Goal: Task Accomplishment & Management: Use online tool/utility

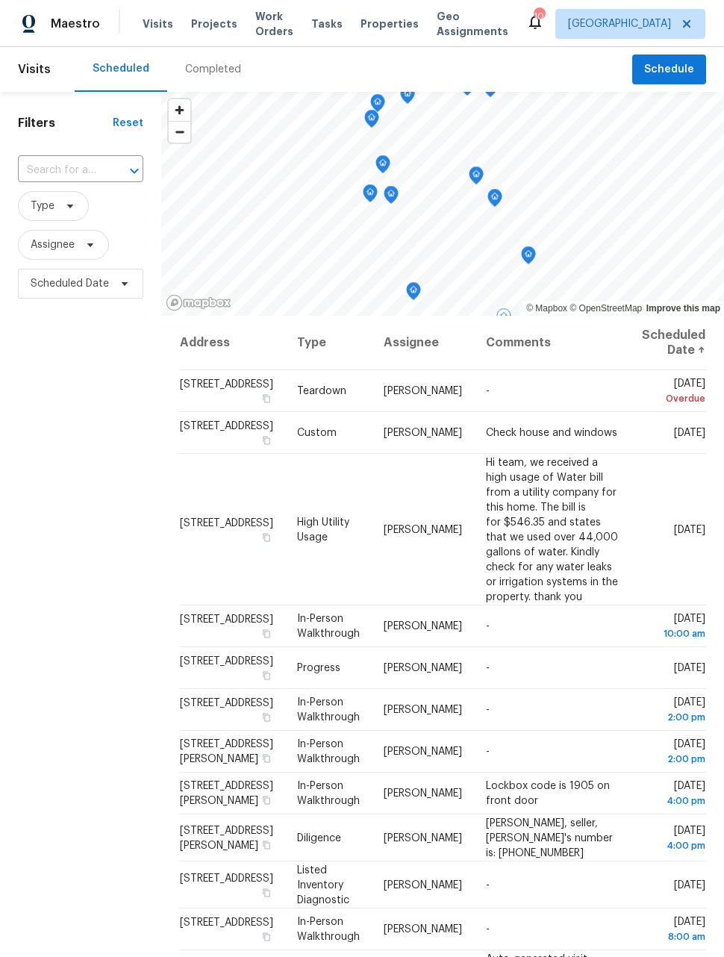
scroll to position [0, 29]
click at [0, 0] on span at bounding box center [0, 0] width 0 height 0
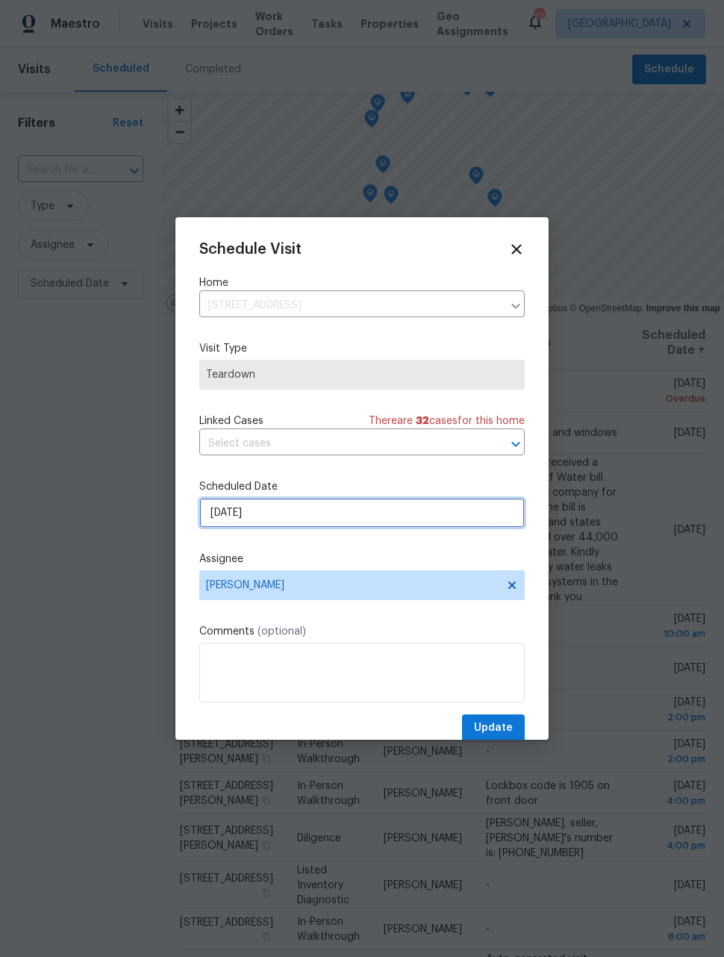
click at [420, 512] on input "9/2/2025" at bounding box center [361, 513] width 325 height 30
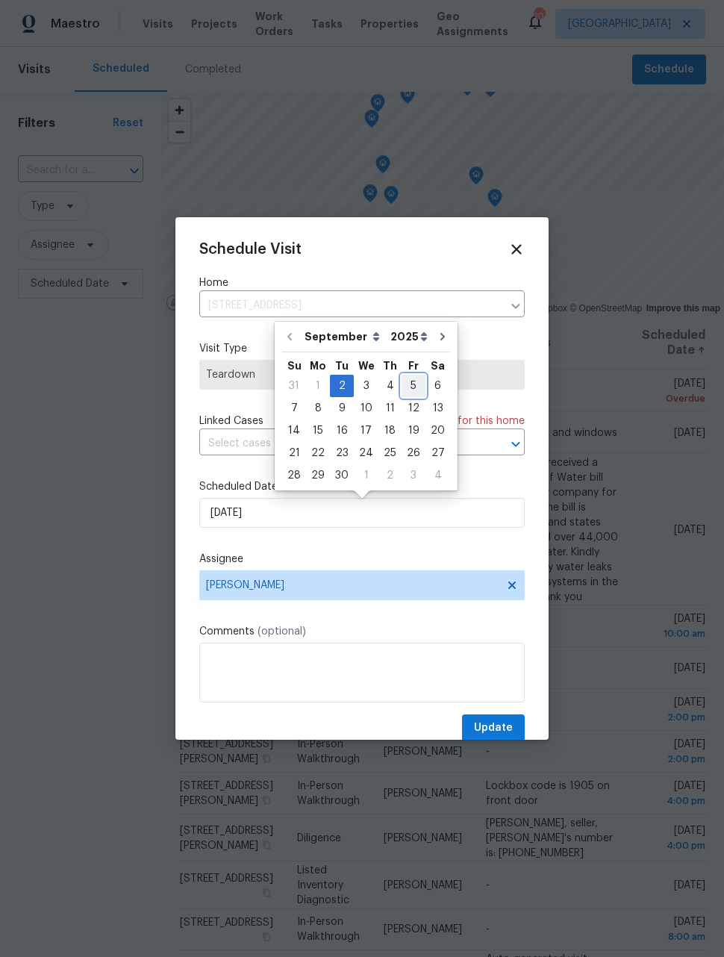
click at [406, 390] on div "5" at bounding box center [414, 385] width 24 height 21
type input "9/5/2025"
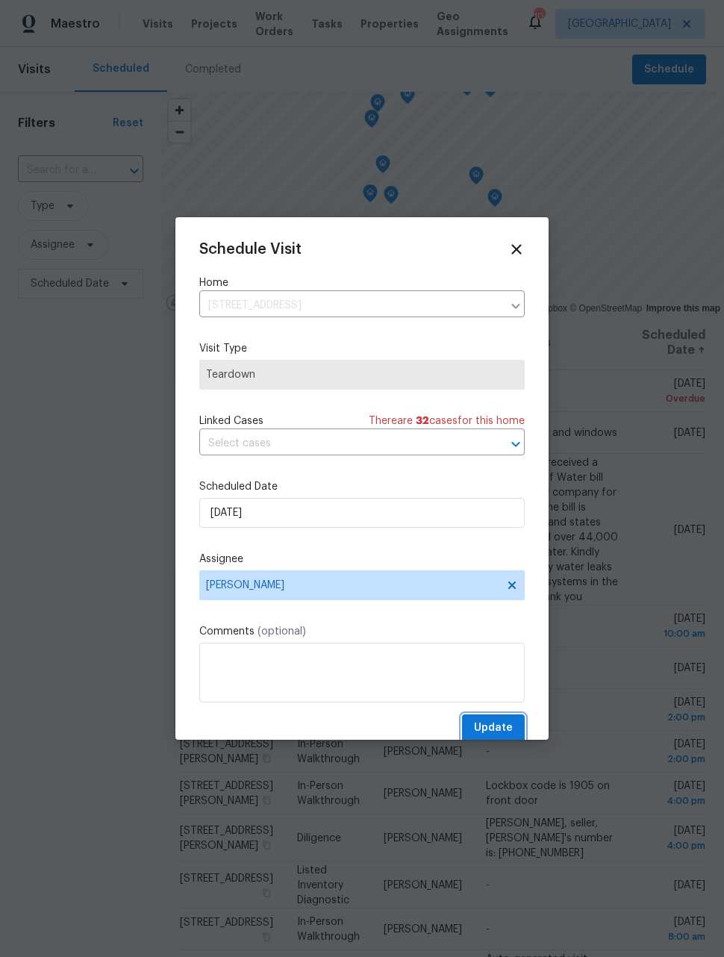
click at [511, 720] on button "Update" at bounding box center [493, 728] width 63 height 28
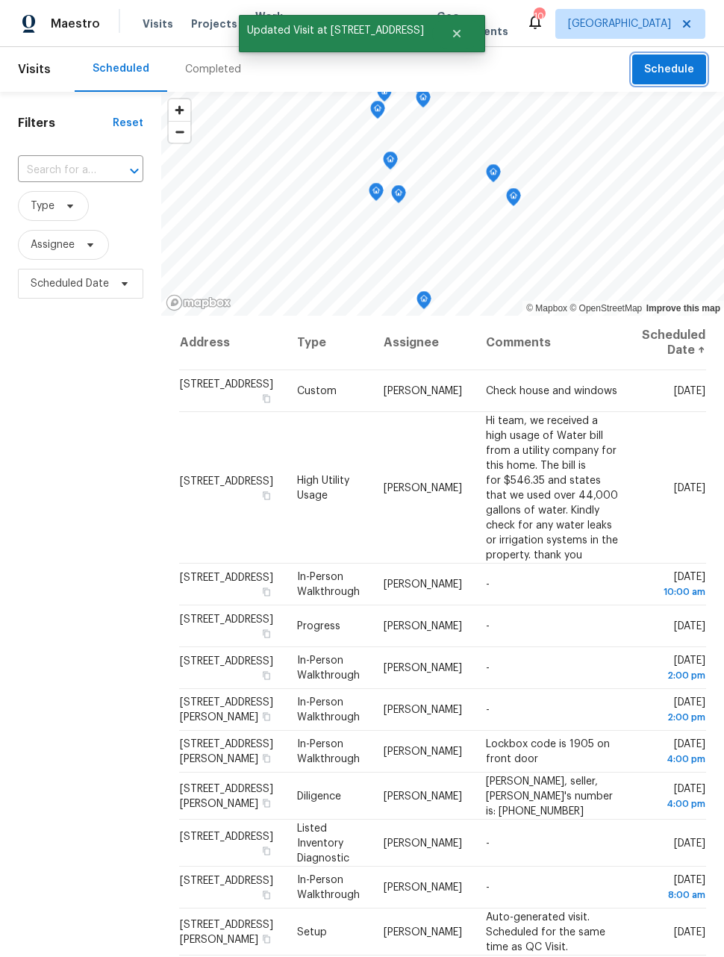
click at [675, 72] on span "Schedule" at bounding box center [669, 69] width 50 height 19
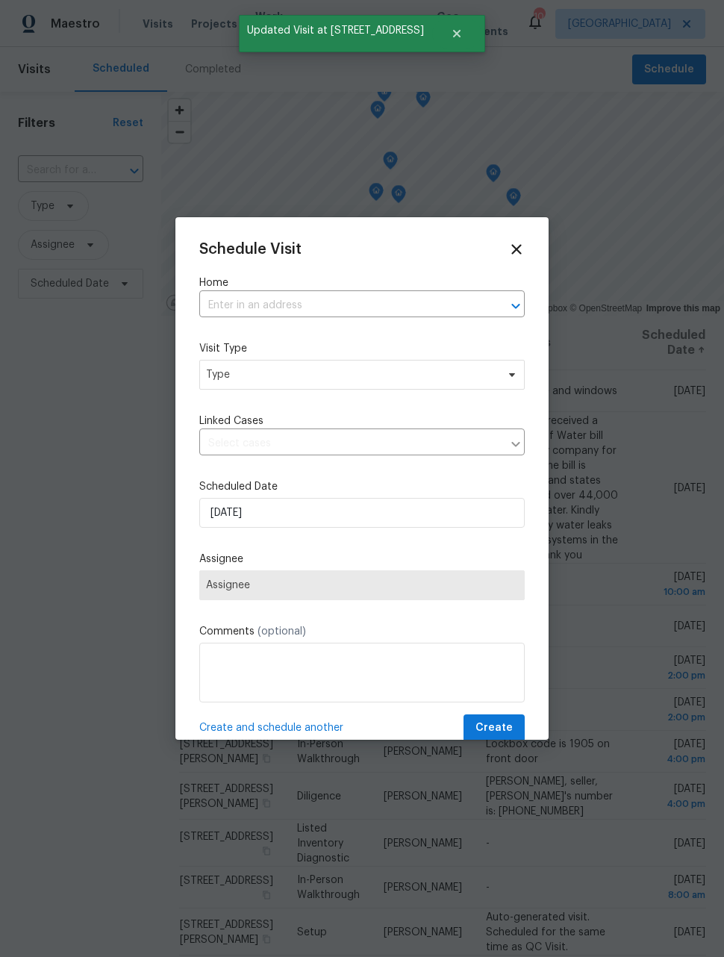
click at [423, 304] on input "text" at bounding box center [341, 305] width 284 height 23
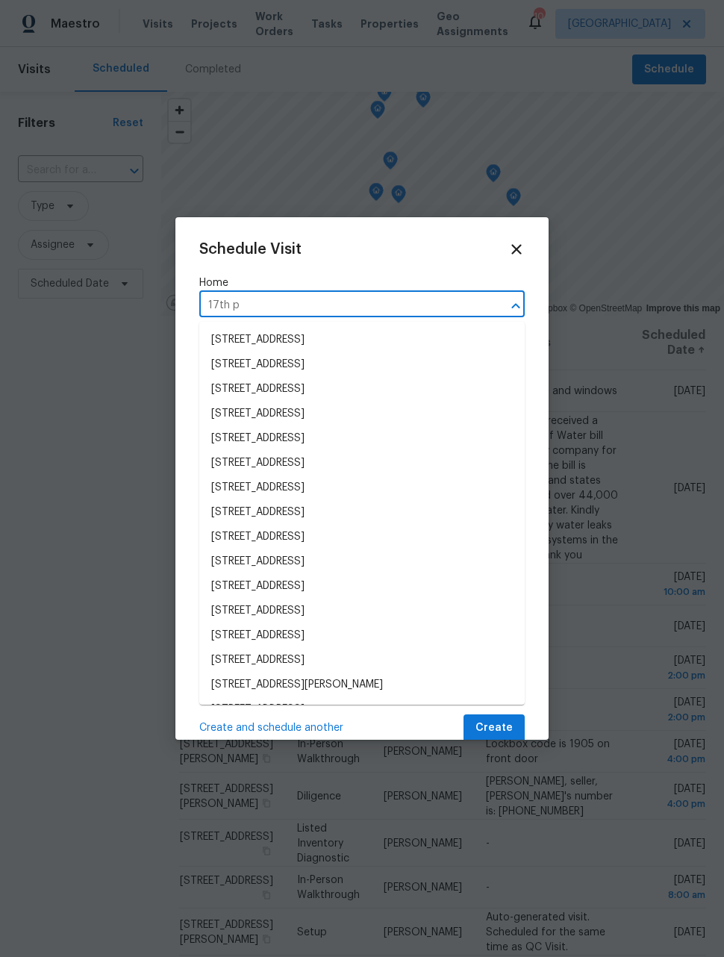
type input "17th pl"
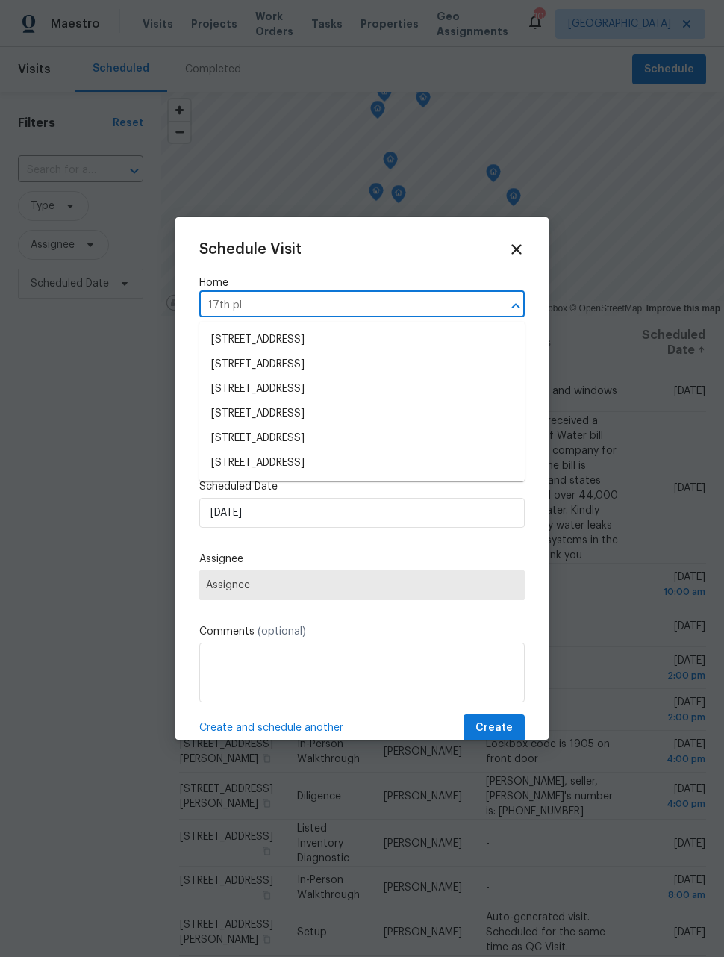
click at [394, 390] on li "16425 E 17th Pl Unit A, Aurora, CO 80011" at bounding box center [361, 389] width 325 height 25
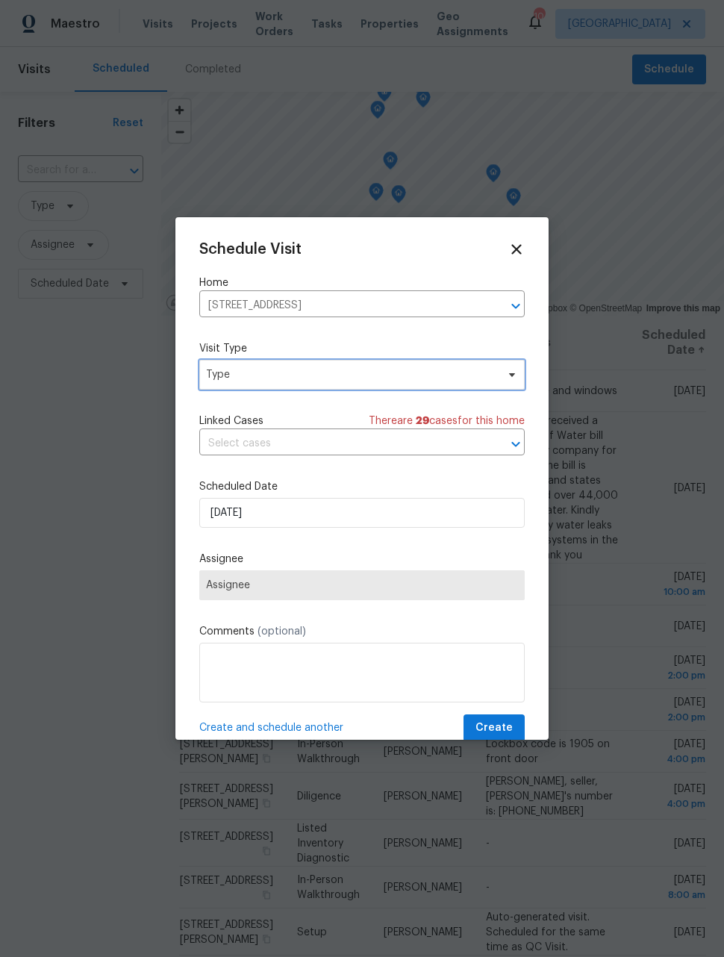
click at [441, 378] on span "Type" at bounding box center [351, 374] width 290 height 15
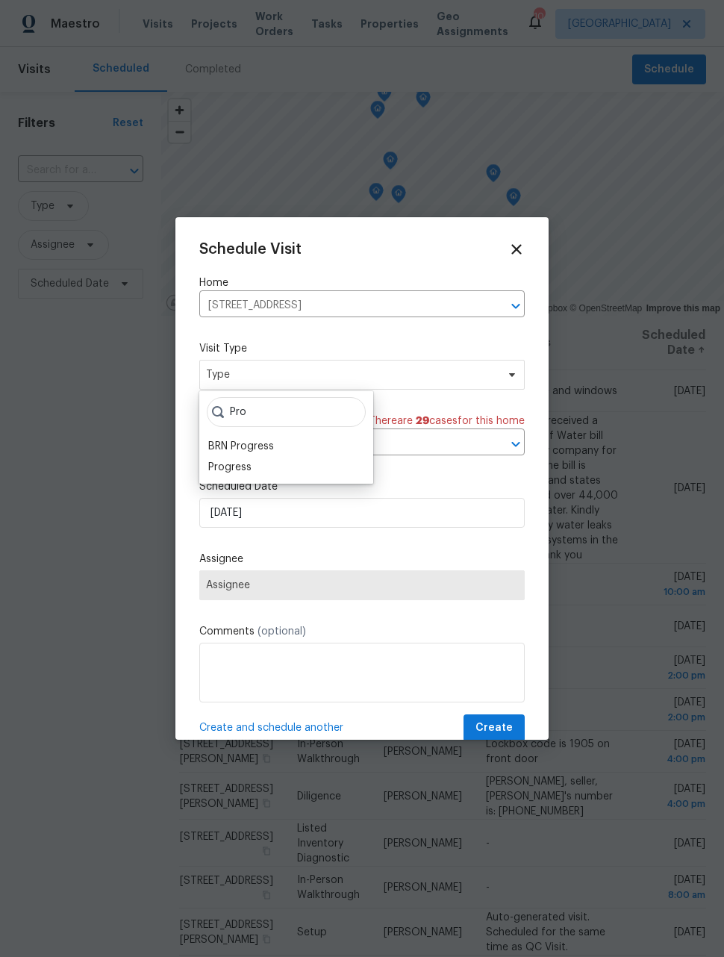
type input "Pro"
click at [260, 477] on div "Progress" at bounding box center [286, 467] width 165 height 21
click at [238, 468] on div "Progress" at bounding box center [229, 467] width 43 height 15
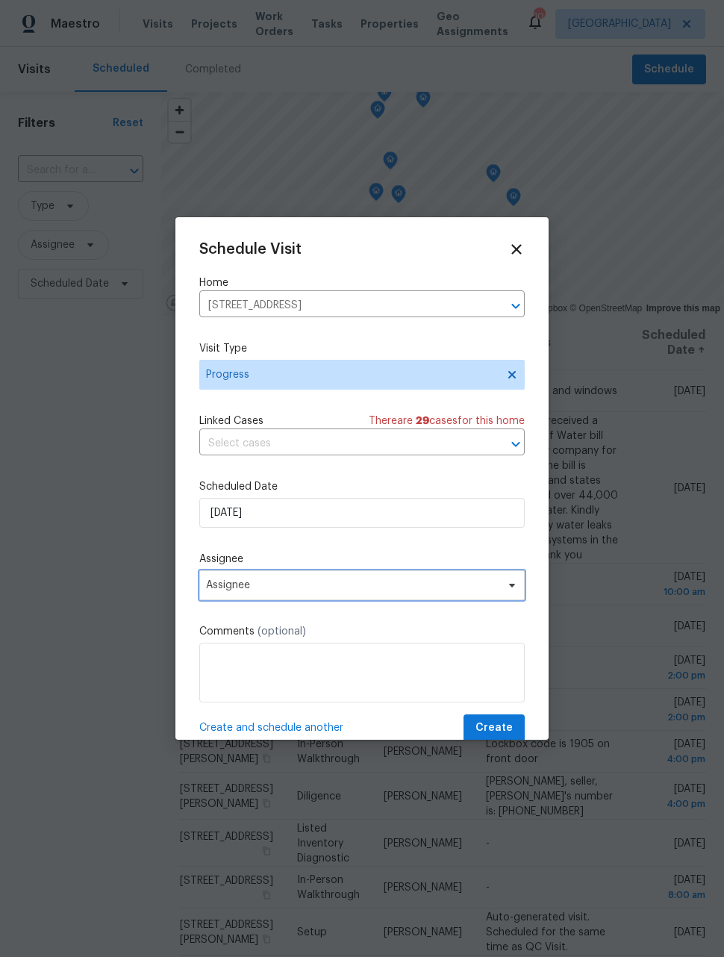
click at [337, 588] on span "Assignee" at bounding box center [352, 585] width 293 height 12
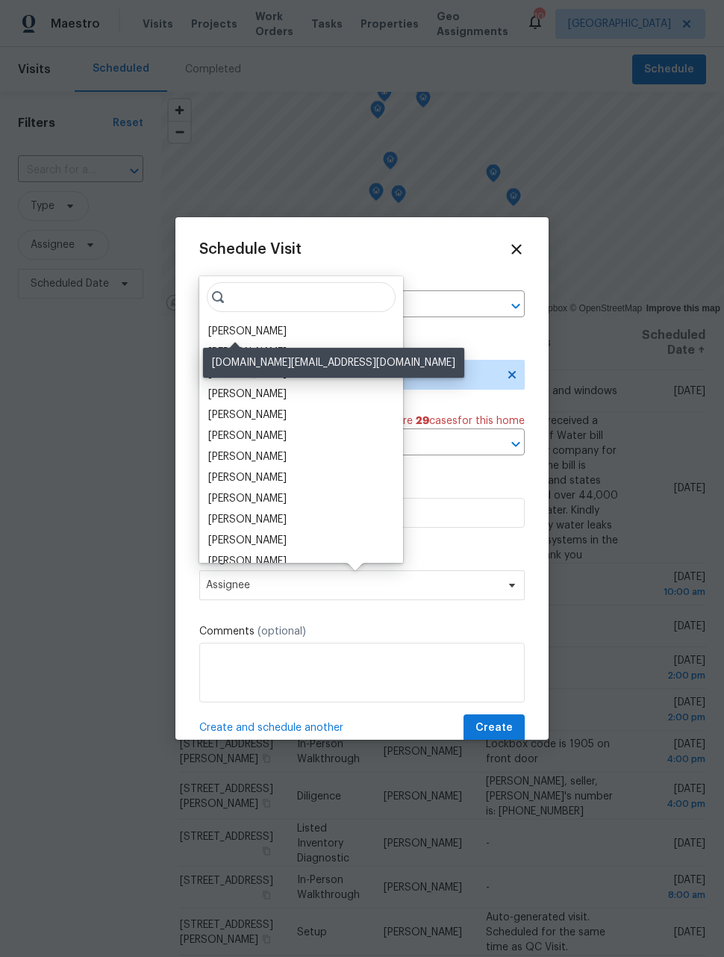
click at [249, 325] on div "[PERSON_NAME]" at bounding box center [247, 331] width 78 height 15
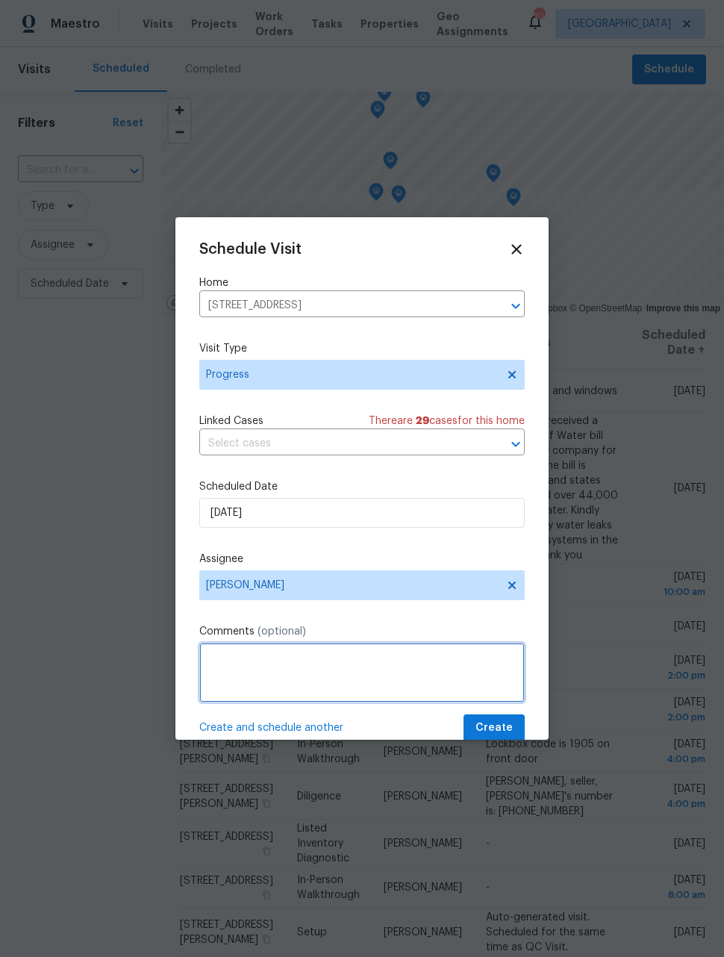
click at [361, 663] on textarea at bounding box center [361, 673] width 325 height 60
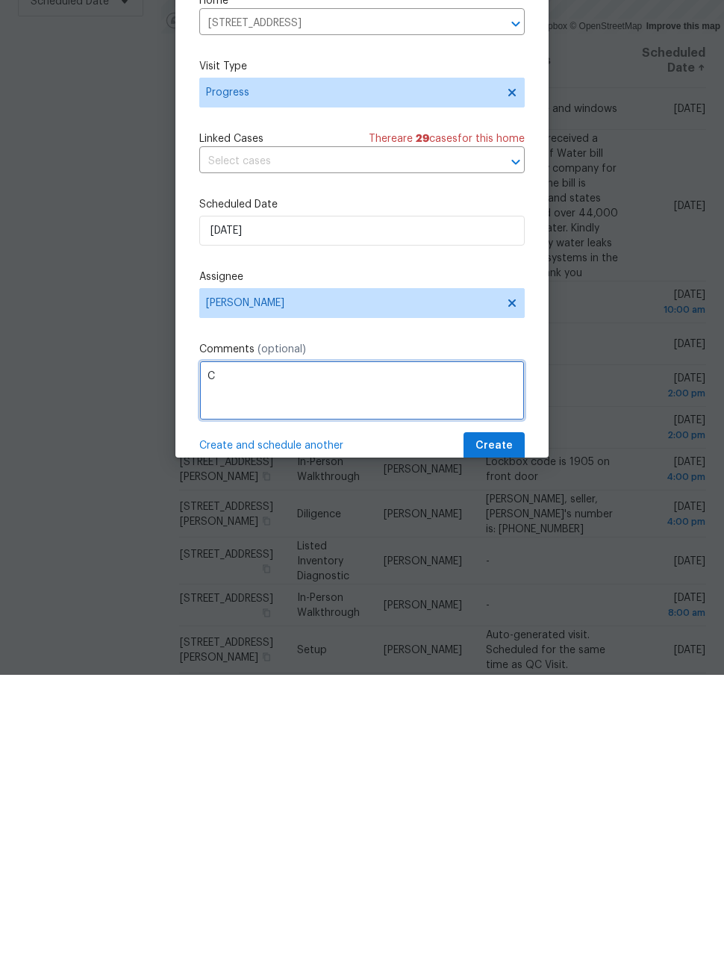
scroll to position [49, 0]
type textarea "Check on property"
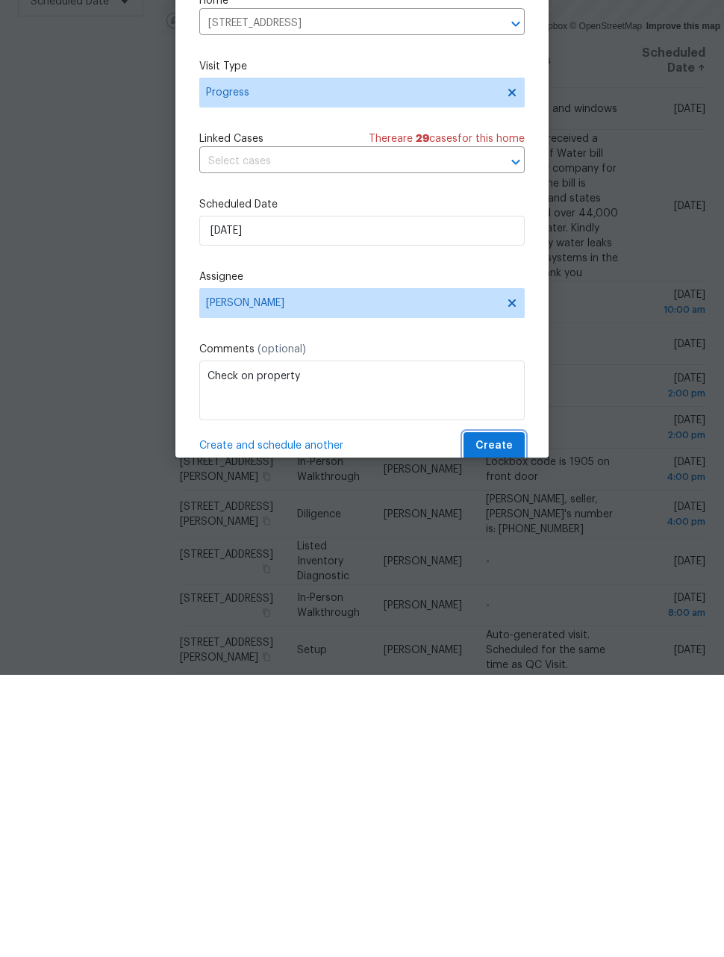
click at [507, 719] on span "Create" at bounding box center [493, 728] width 37 height 19
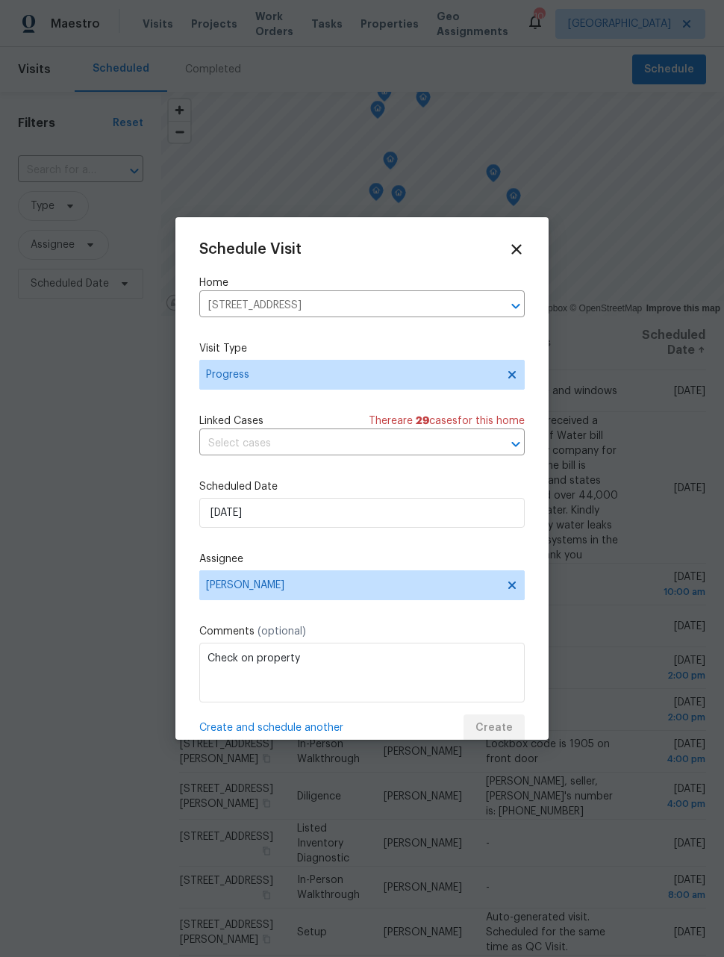
scroll to position [0, 0]
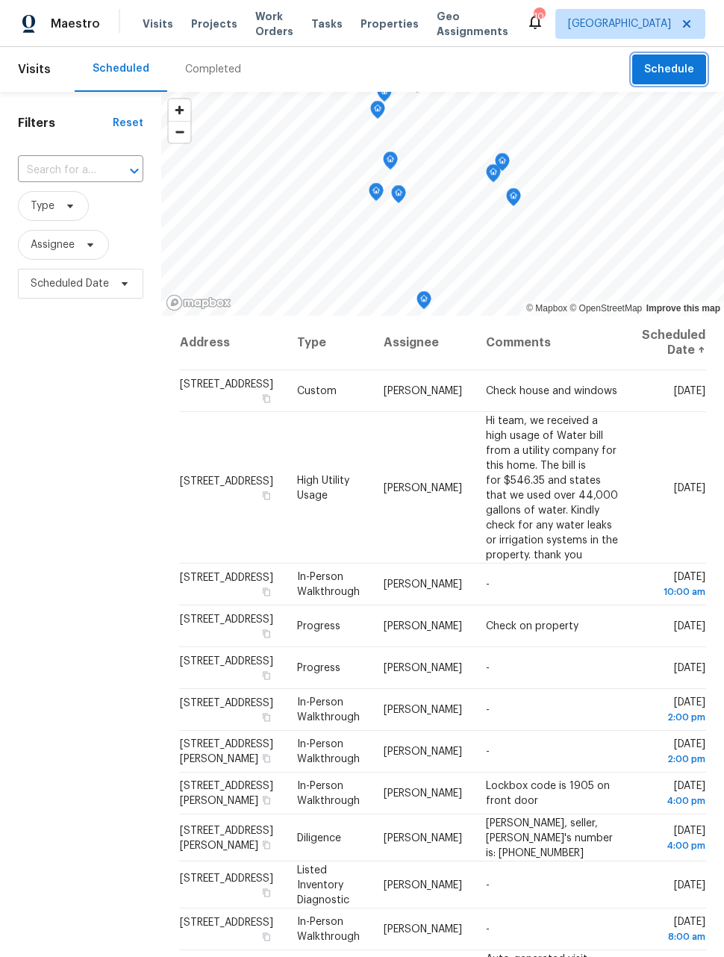
click at [674, 68] on span "Schedule" at bounding box center [669, 69] width 50 height 19
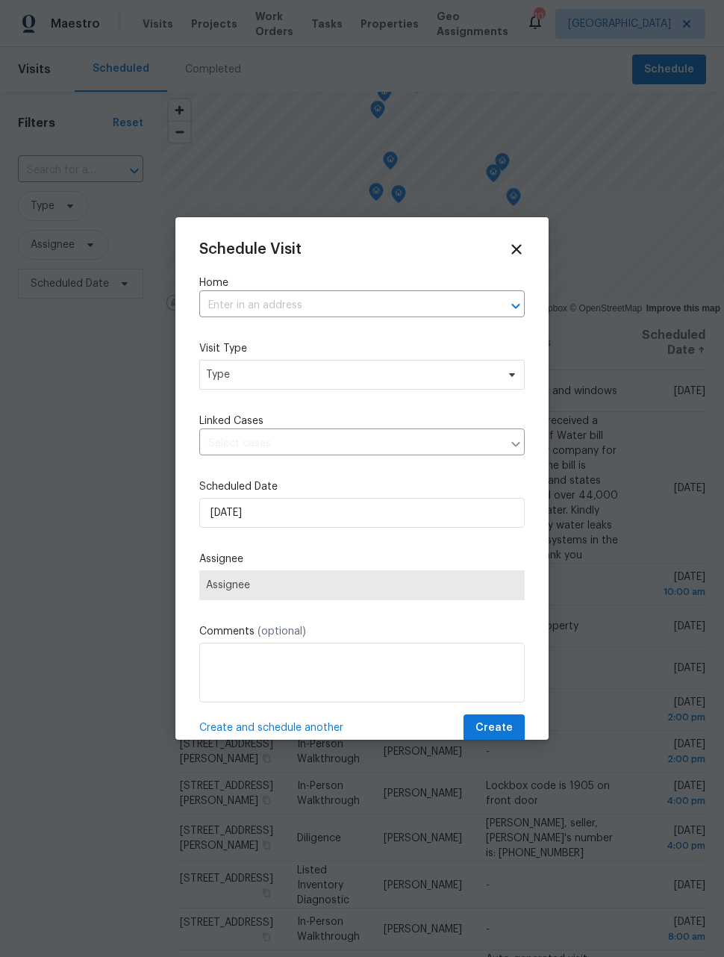
click at [406, 305] on input "text" at bounding box center [341, 305] width 284 height 23
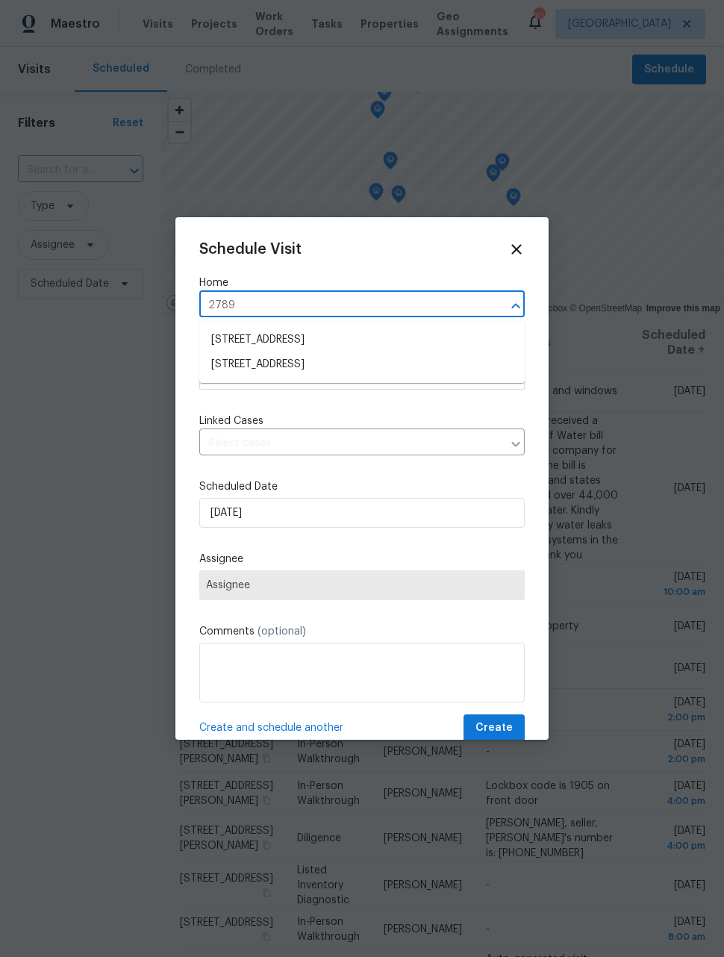
type input "27895"
click at [385, 346] on li "27895 E 7th Pl, Aurora, CO 80018" at bounding box center [361, 340] width 325 height 25
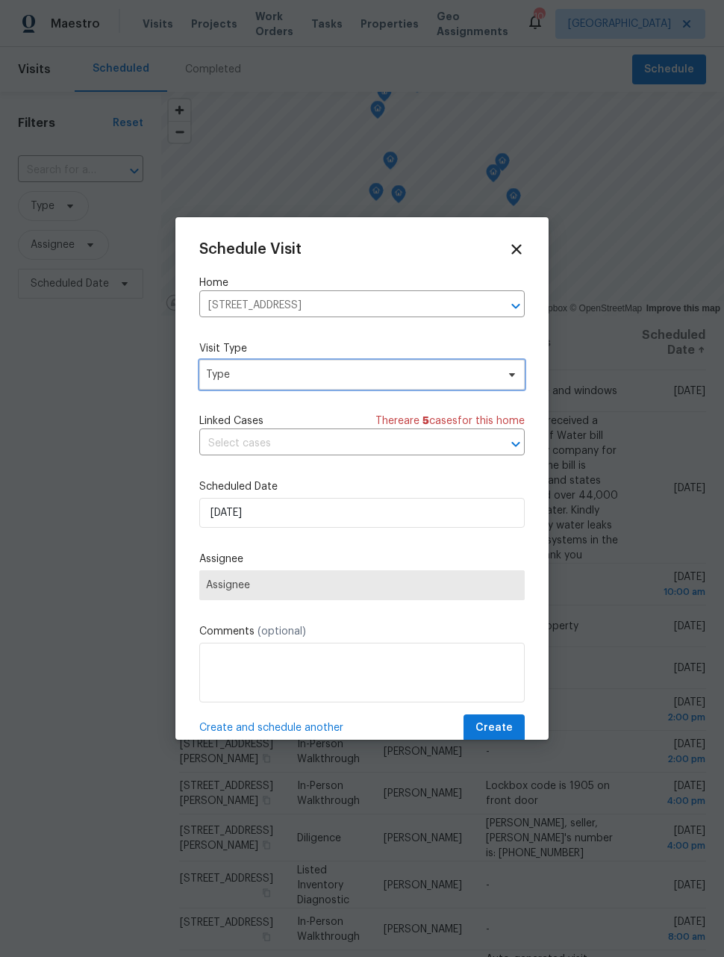
click at [378, 378] on span "Type" at bounding box center [351, 374] width 290 height 15
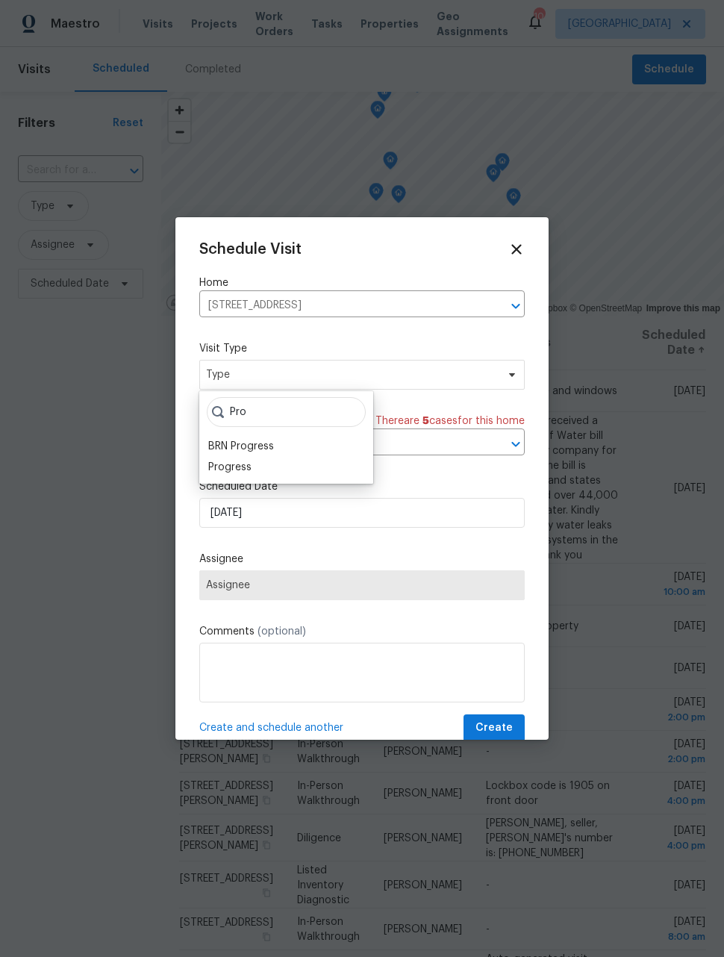
type input "Pro"
click at [247, 469] on div "Progress" at bounding box center [229, 467] width 43 height 15
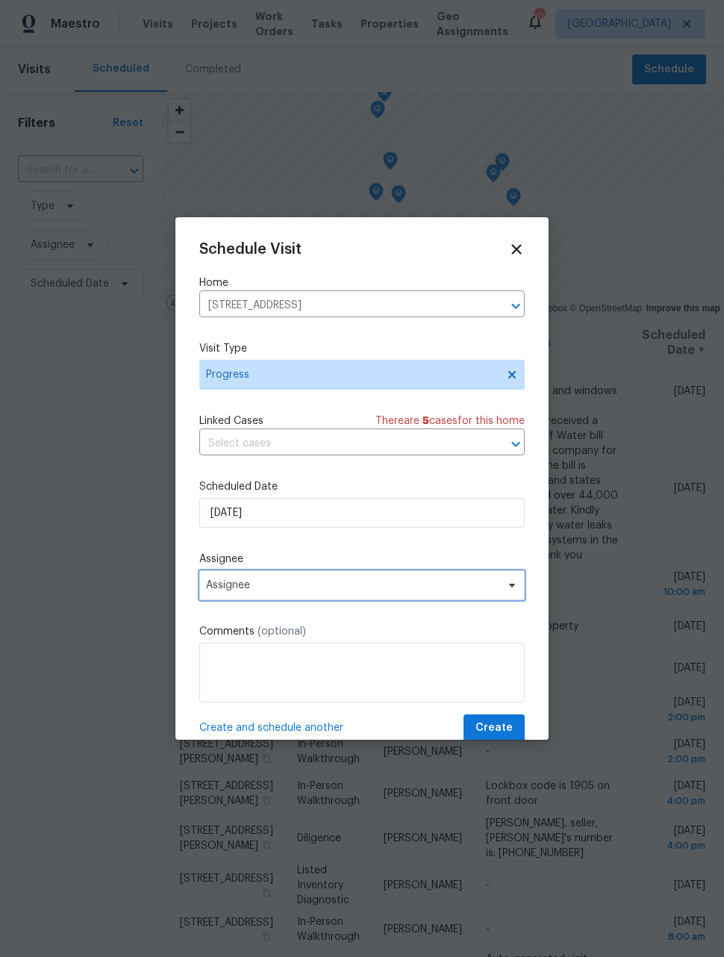
click at [292, 591] on span "Assignee" at bounding box center [352, 585] width 293 height 12
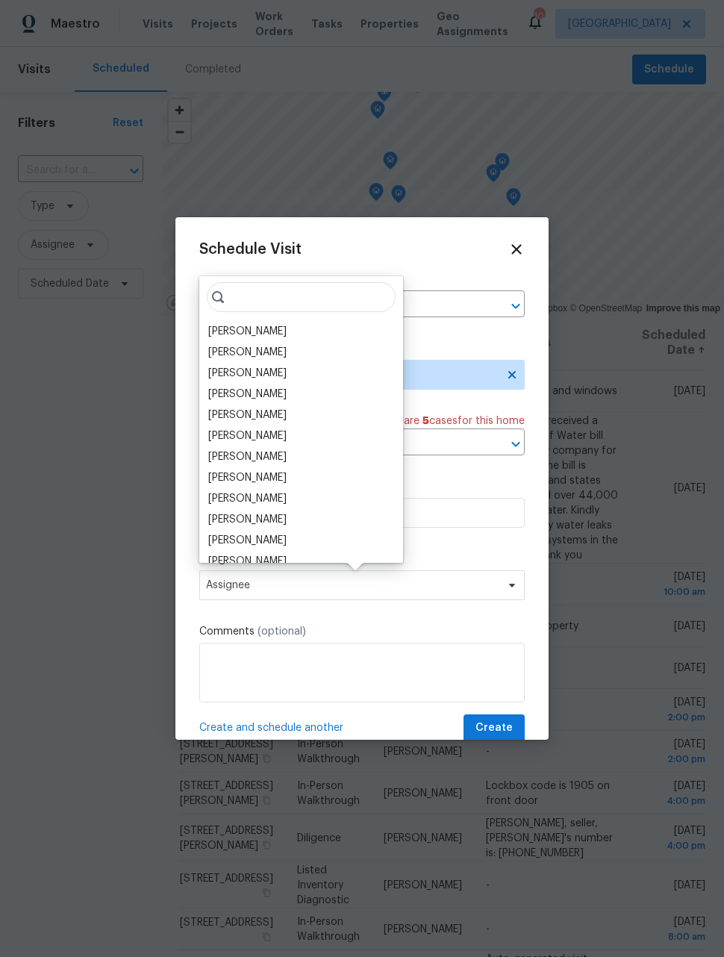
click at [269, 327] on div "[PERSON_NAME]" at bounding box center [301, 331] width 195 height 21
click at [252, 335] on div "[PERSON_NAME]" at bounding box center [247, 331] width 78 height 15
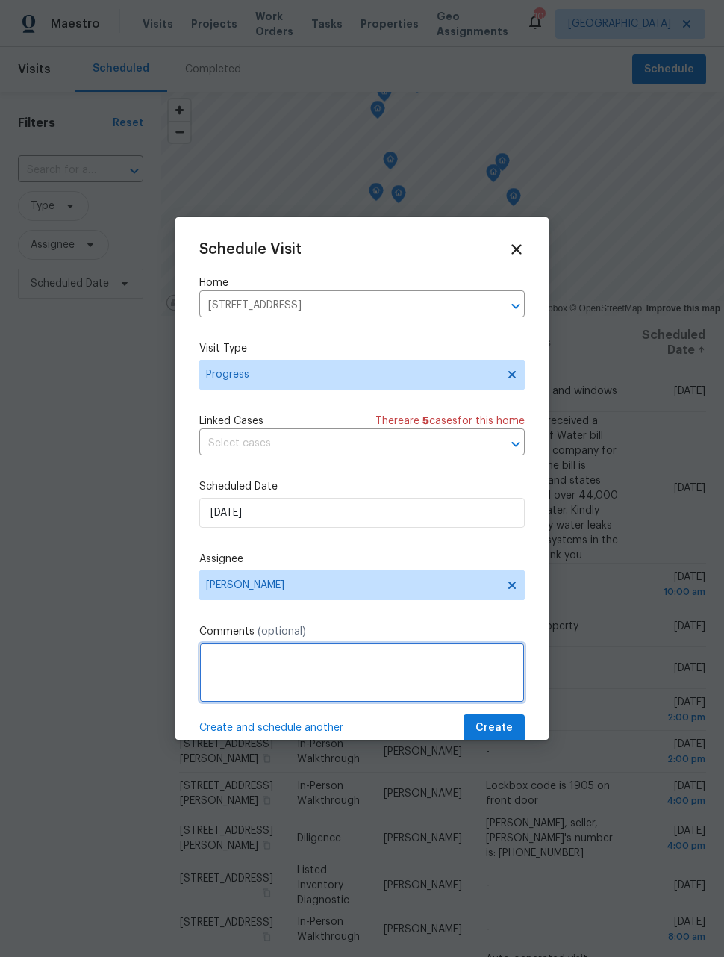
click at [364, 652] on textarea at bounding box center [361, 673] width 325 height 60
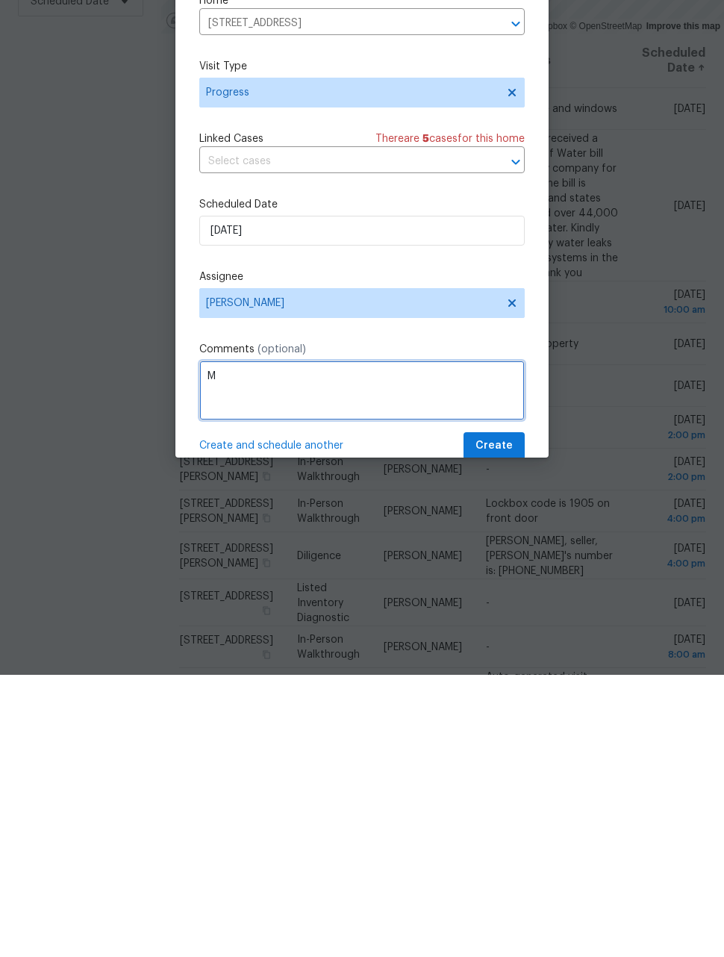
scroll to position [49, 0]
type textarea "Measure fridge opening"
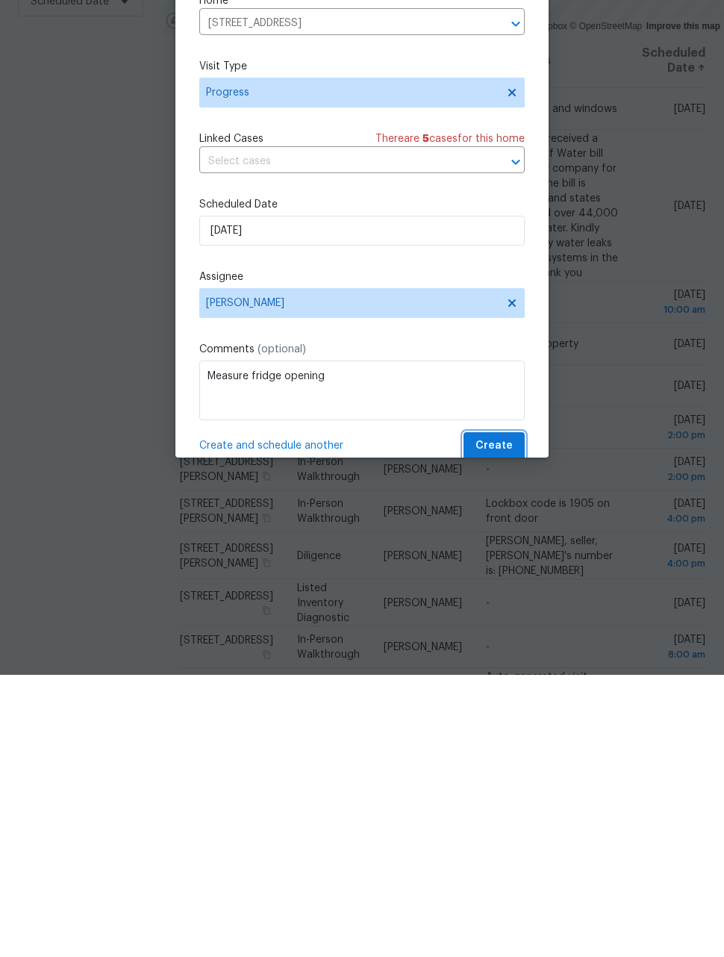
click at [508, 719] on span "Create" at bounding box center [493, 728] width 37 height 19
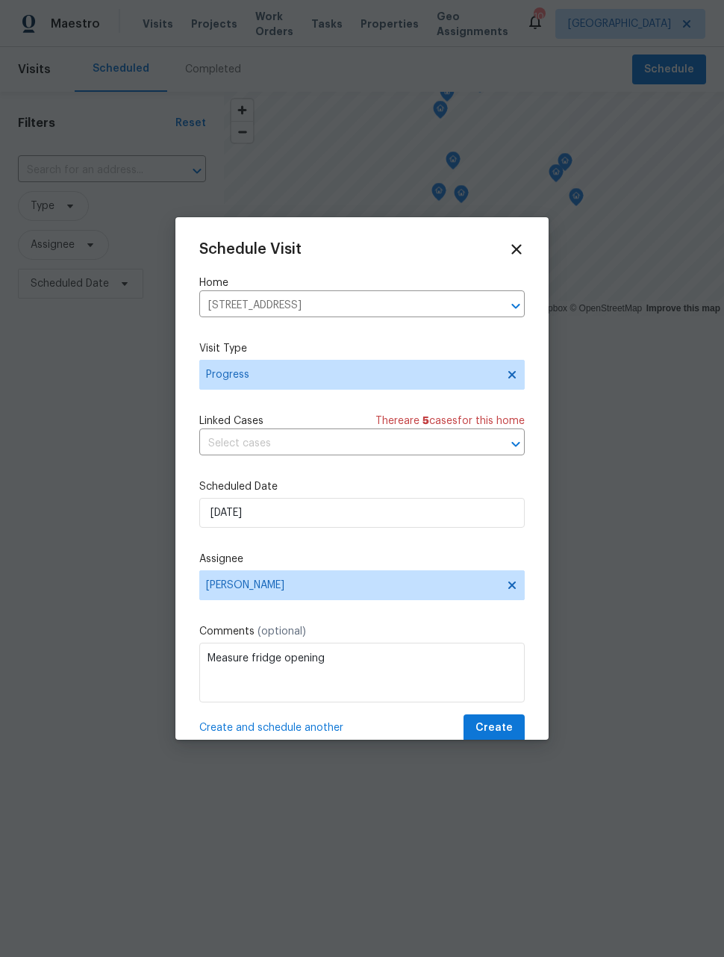
scroll to position [0, 0]
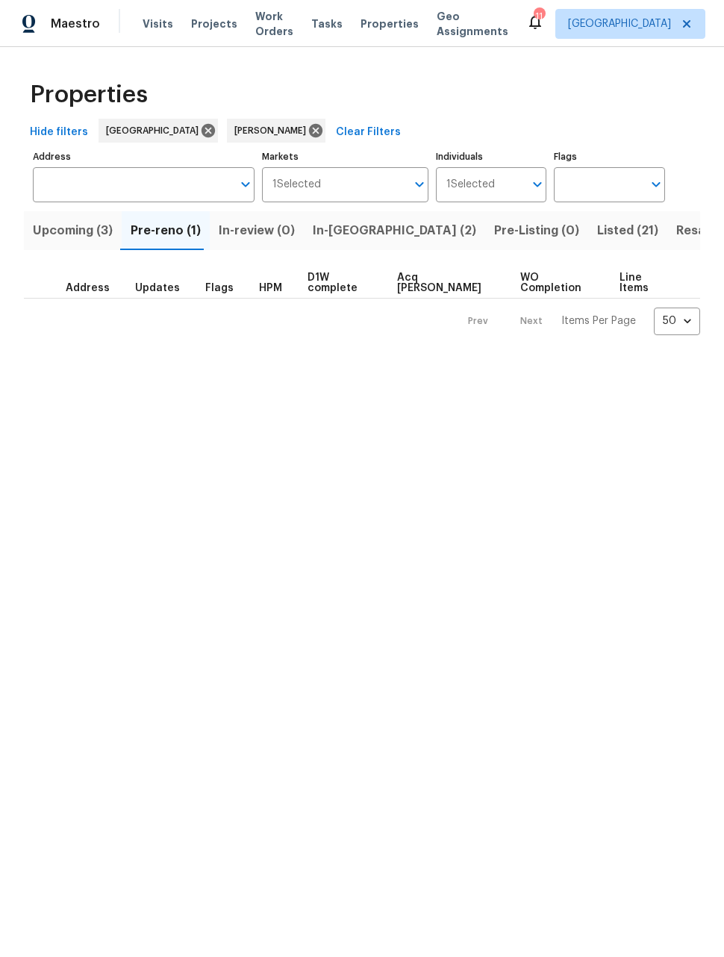
click at [165, 235] on span "Pre-reno (1)" at bounding box center [166, 230] width 70 height 21
click at [349, 238] on span "In-reno (3)" at bounding box center [398, 230] width 163 height 21
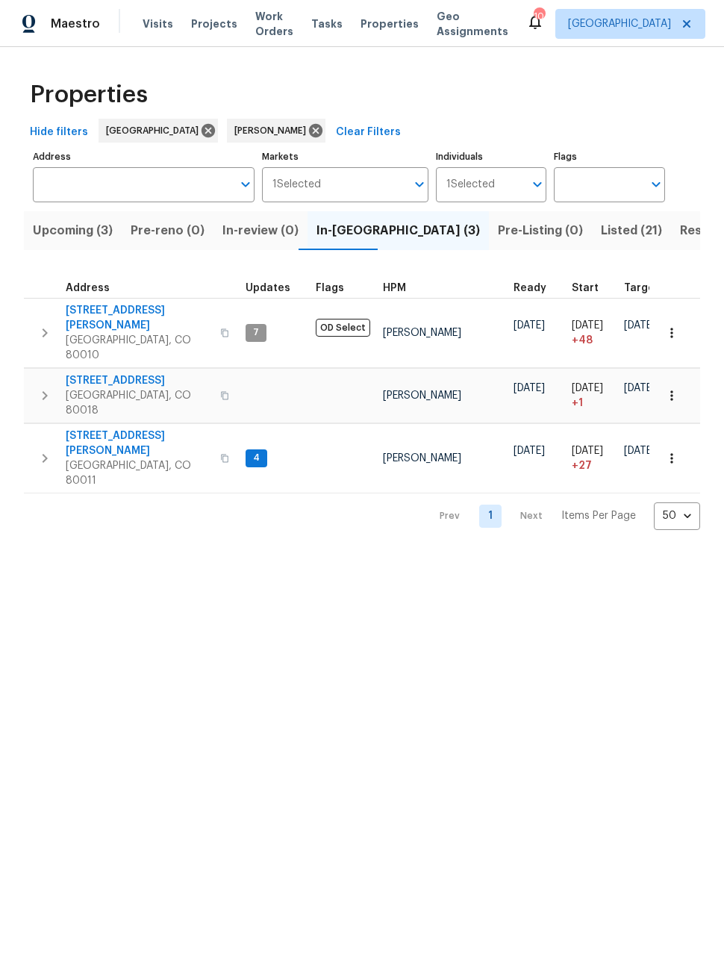
click at [680, 229] on span "Resale (13)" at bounding box center [711, 230] width 63 height 21
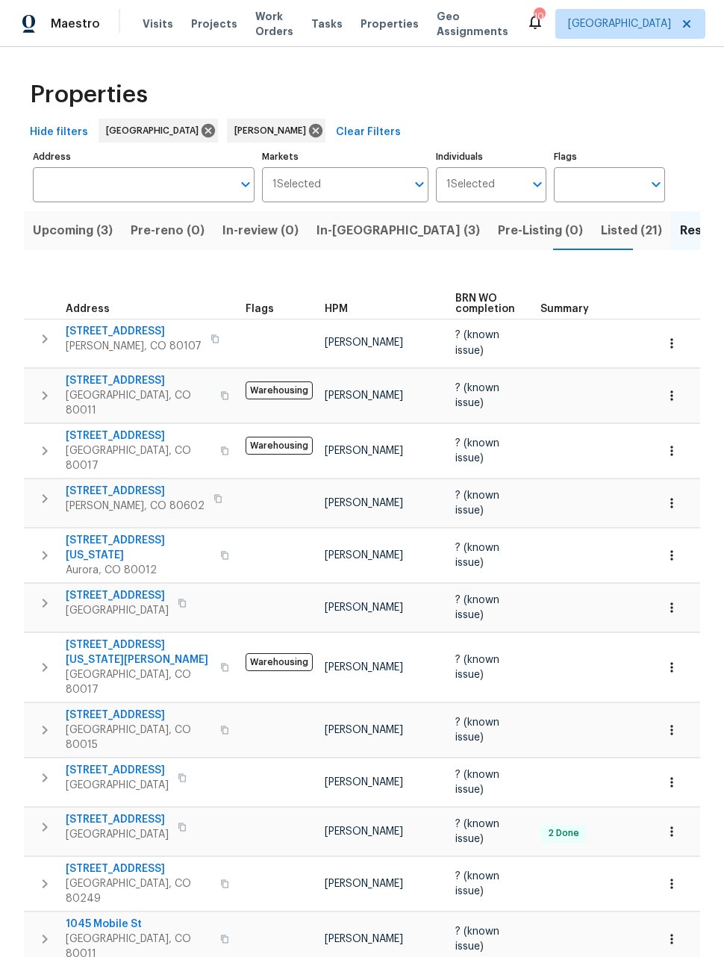
click at [671, 390] on icon "button" at bounding box center [671, 395] width 2 height 10
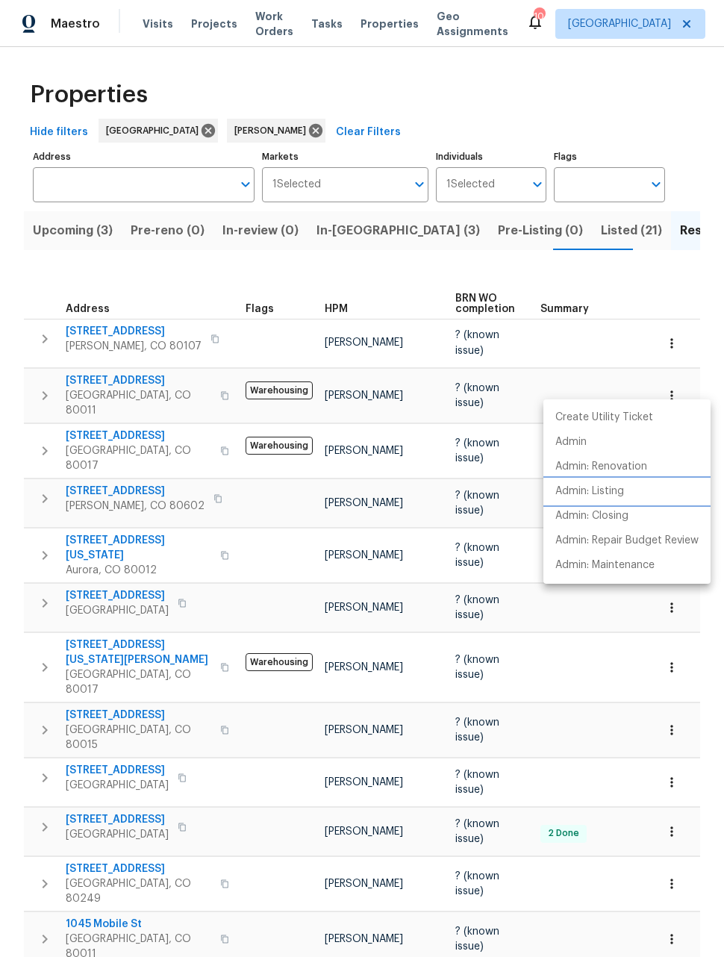
click at [599, 491] on p "Admin: Listing" at bounding box center [589, 492] width 69 height 16
